Goal: Transaction & Acquisition: Purchase product/service

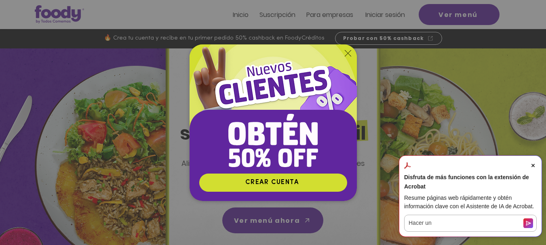
click at [347, 49] on img "Nuevos suscriptores 50% off" at bounding box center [272, 108] width 167 height 129
click at [347, 53] on icon "Volver al sitio" at bounding box center [347, 53] width 6 height 6
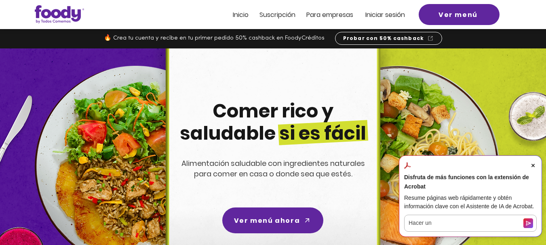
scroll to position [323, 0]
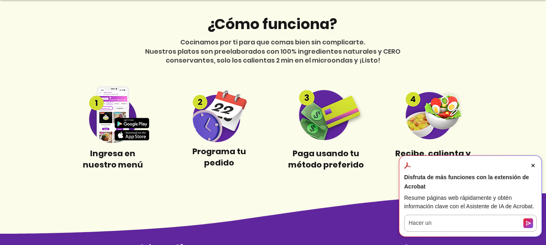
click at [130, 134] on img at bounding box center [113, 114] width 76 height 57
click at [533, 167] on icon "Close Acrobat AI Assistant Dialog" at bounding box center [532, 165] width 3 height 3
click at [533, 174] on div at bounding box center [273, 88] width 546 height 209
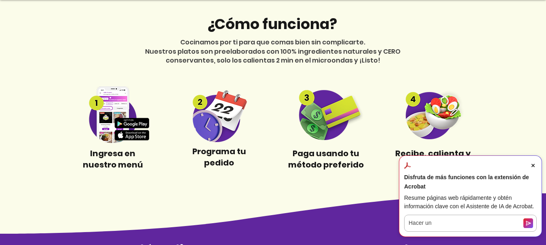
click at [533, 174] on div at bounding box center [273, 88] width 546 height 209
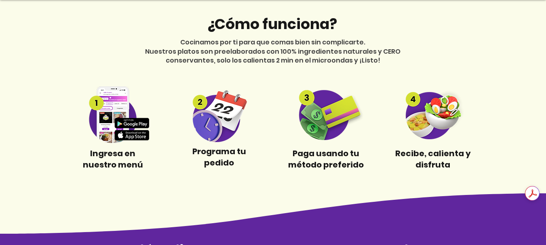
click at [124, 137] on img at bounding box center [113, 114] width 76 height 57
click at [117, 109] on img at bounding box center [113, 114] width 76 height 57
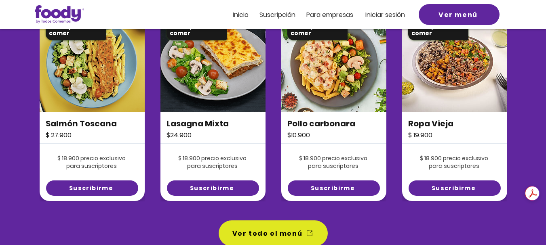
scroll to position [606, 0]
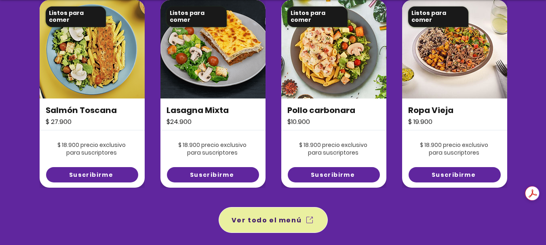
click at [299, 219] on span "Ver todo el menú" at bounding box center [266, 220] width 70 height 10
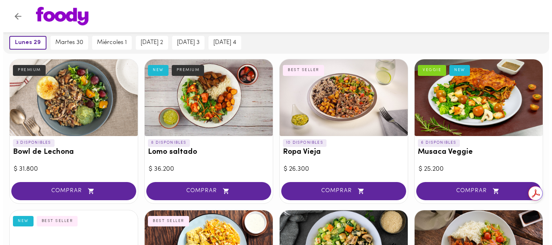
scroll to position [81, 0]
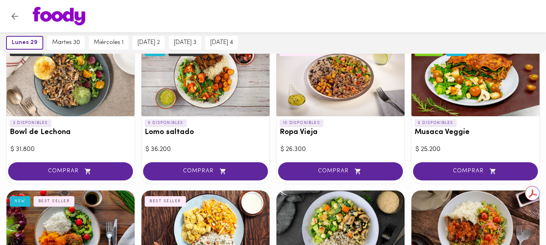
click at [49, 86] on div at bounding box center [70, 78] width 128 height 77
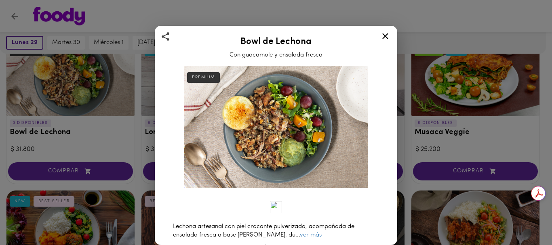
scroll to position [40, 0]
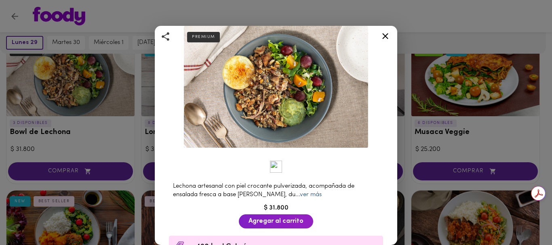
click at [300, 192] on link "ver más" at bounding box center [311, 195] width 22 height 6
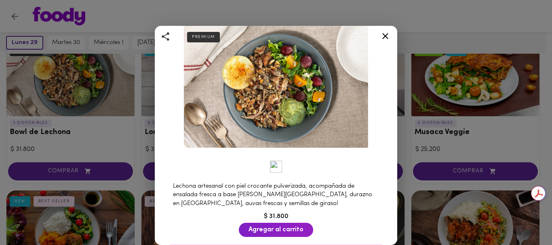
click at [385, 37] on icon at bounding box center [385, 36] width 6 height 6
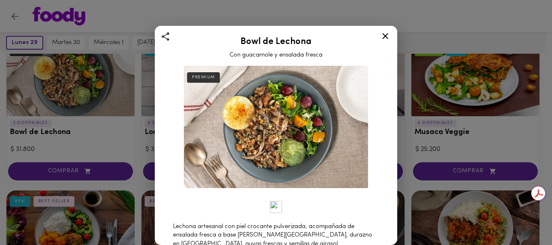
click at [385, 37] on div at bounding box center [276, 122] width 552 height 245
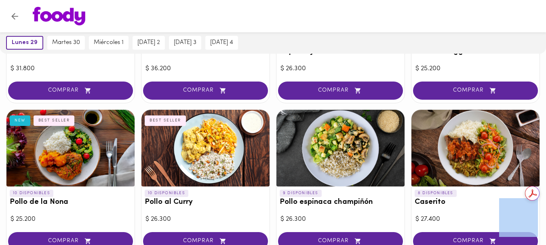
scroll to position [202, 0]
